Goal: Information Seeking & Learning: Learn about a topic

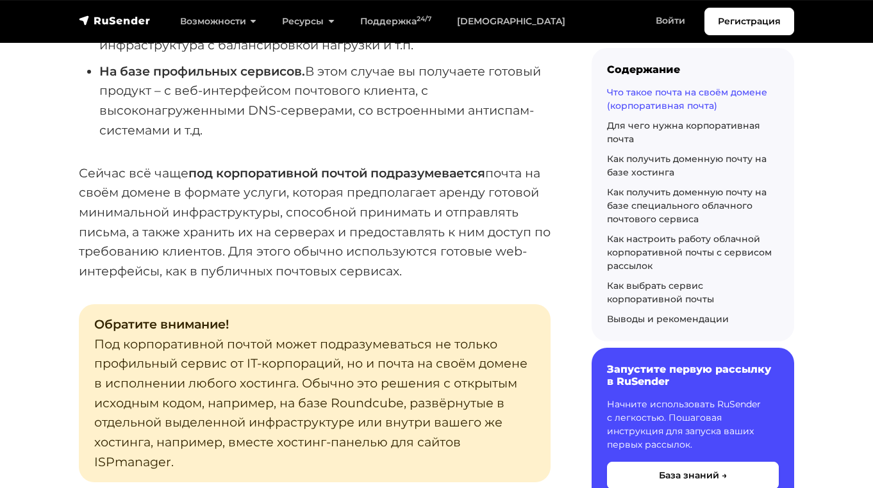
scroll to position [1507, 0]
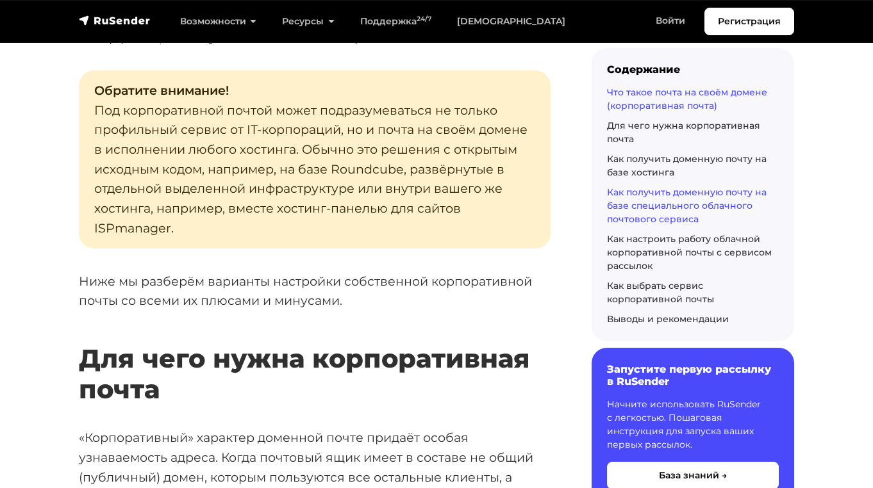
click at [648, 197] on link "Как получить доменную почту на базе специального облачного почтового сервиса" at bounding box center [687, 205] width 160 height 38
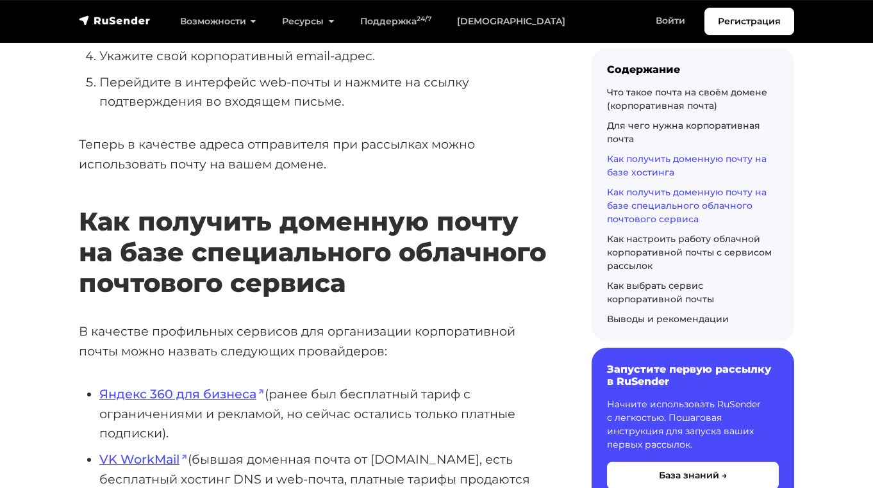
scroll to position [6115, 0]
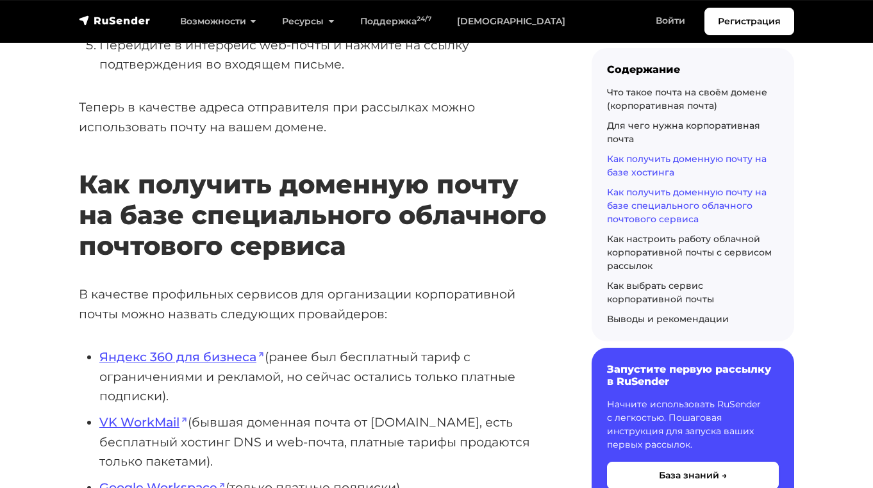
click at [626, 174] on link "Как получить доменную почту на базе хостинга" at bounding box center [687, 165] width 160 height 25
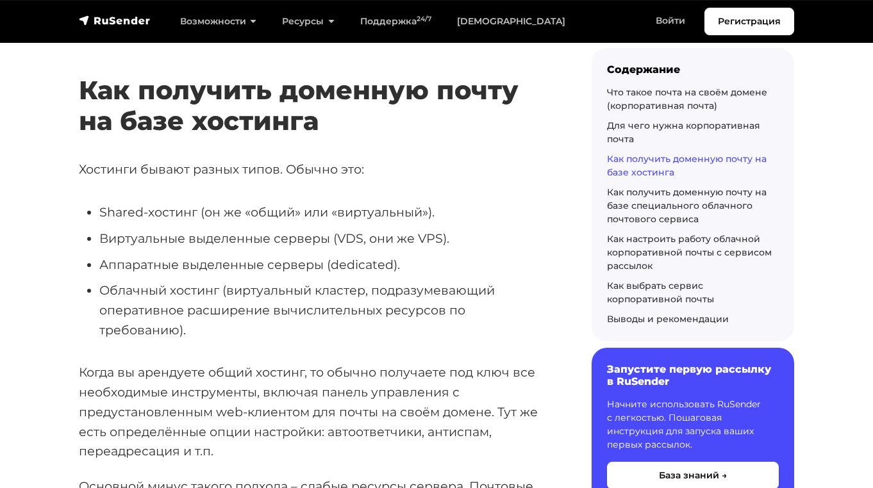
scroll to position [2958, 0]
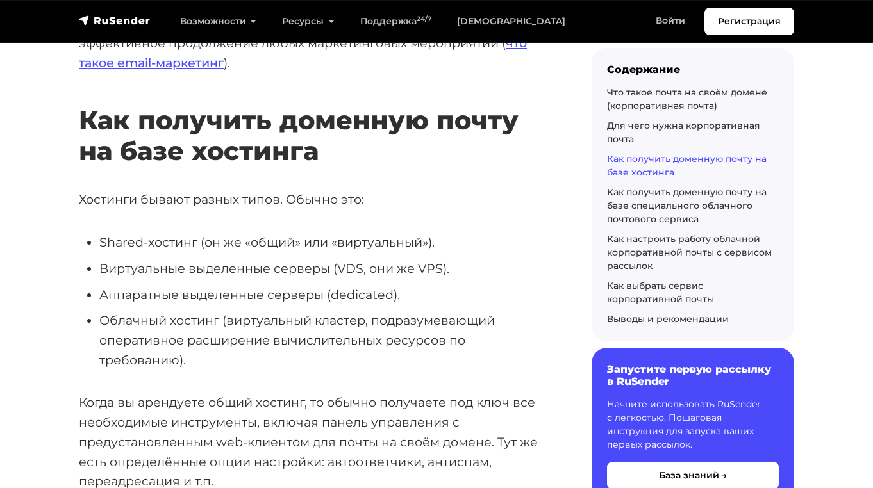
click at [119, 31] on div "Регистрация Возможности Конструктор писем Формы подписки A/B–тестирование API и…" at bounding box center [436, 22] width 731 height 28
click at [117, 25] on img "navbar" at bounding box center [115, 20] width 72 height 13
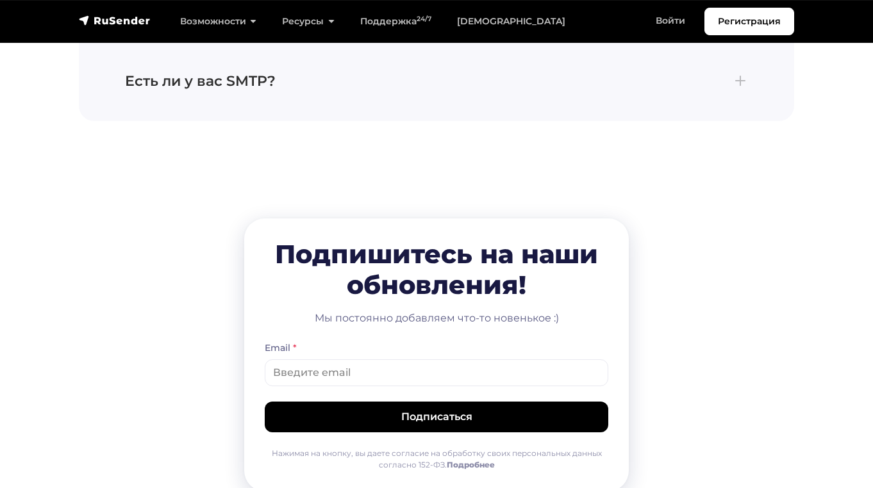
scroll to position [5569, 0]
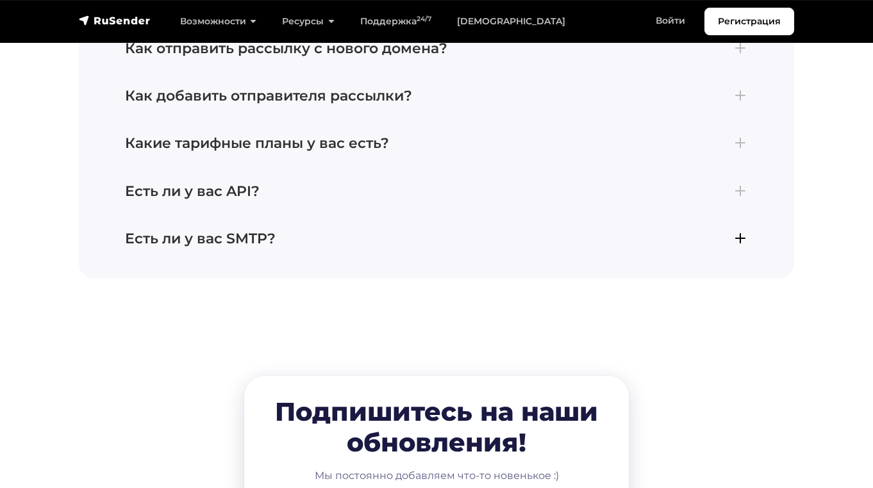
click at [331, 231] on h4 "Есть ли у вас SMTP?" at bounding box center [436, 239] width 623 height 17
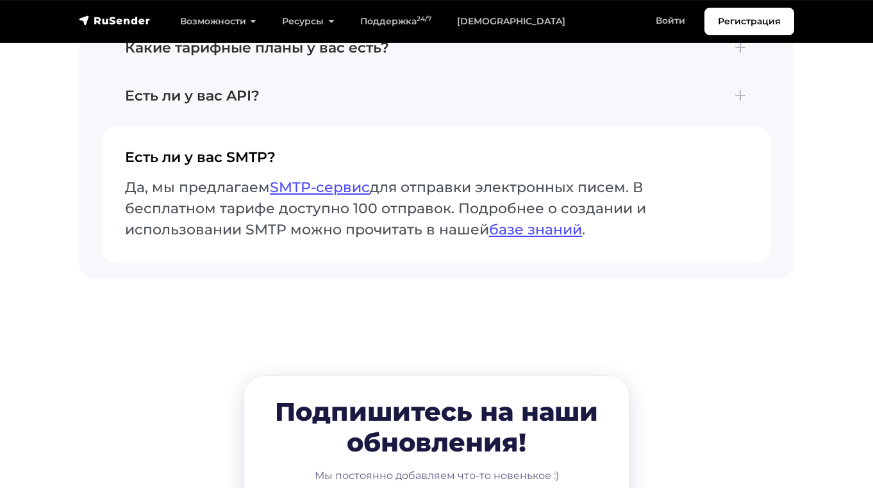
drag, startPoint x: 347, startPoint y: 210, endPoint x: 285, endPoint y: 121, distance: 109.0
click at [285, 126] on button "Есть ли у вас SMTP? Да, мы предлагаем SMTP-сервис для отправки электронных писе…" at bounding box center [436, 194] width 669 height 137
drag, startPoint x: 281, startPoint y: 121, endPoint x: 328, endPoint y: 195, distance: 87.3
click at [328, 194] on button "Есть ли у вас SMTP? Да, мы предлагаем SMTP-сервис для отправки электронных писе…" at bounding box center [436, 194] width 669 height 137
drag, startPoint x: 328, startPoint y: 195, endPoint x: 371, endPoint y: 138, distance: 71.4
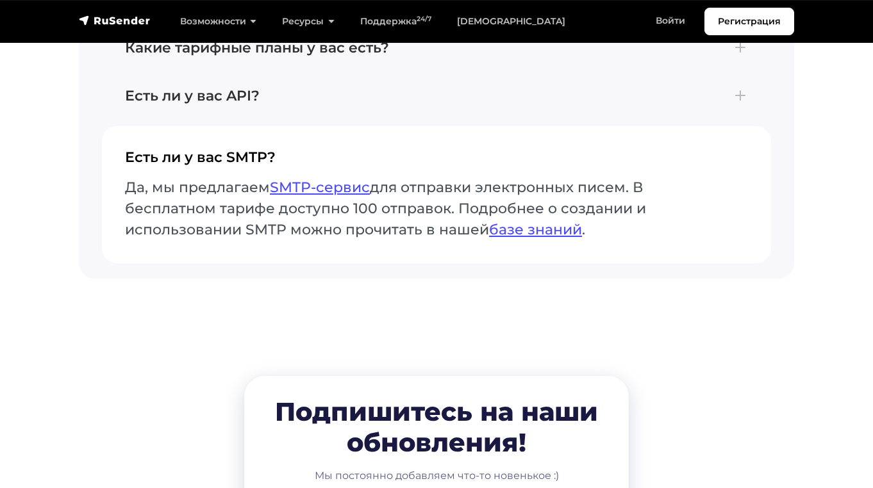
click at [348, 137] on button "Есть ли у вас SMTP? Да, мы предлагаем SMTP-сервис для отправки электронных писе…" at bounding box center [436, 194] width 669 height 137
click at [350, 179] on link "SMTP-сервис" at bounding box center [320, 187] width 100 height 17
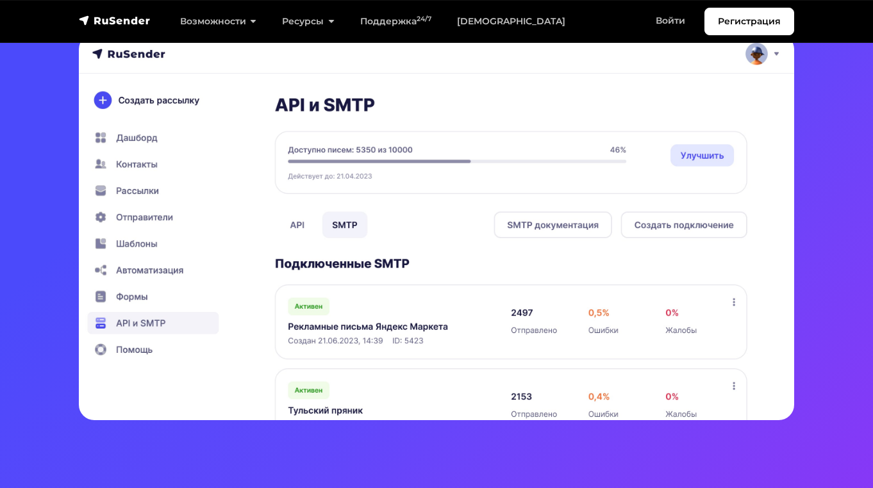
scroll to position [278, 0]
